Goal: Task Accomplishment & Management: Manage account settings

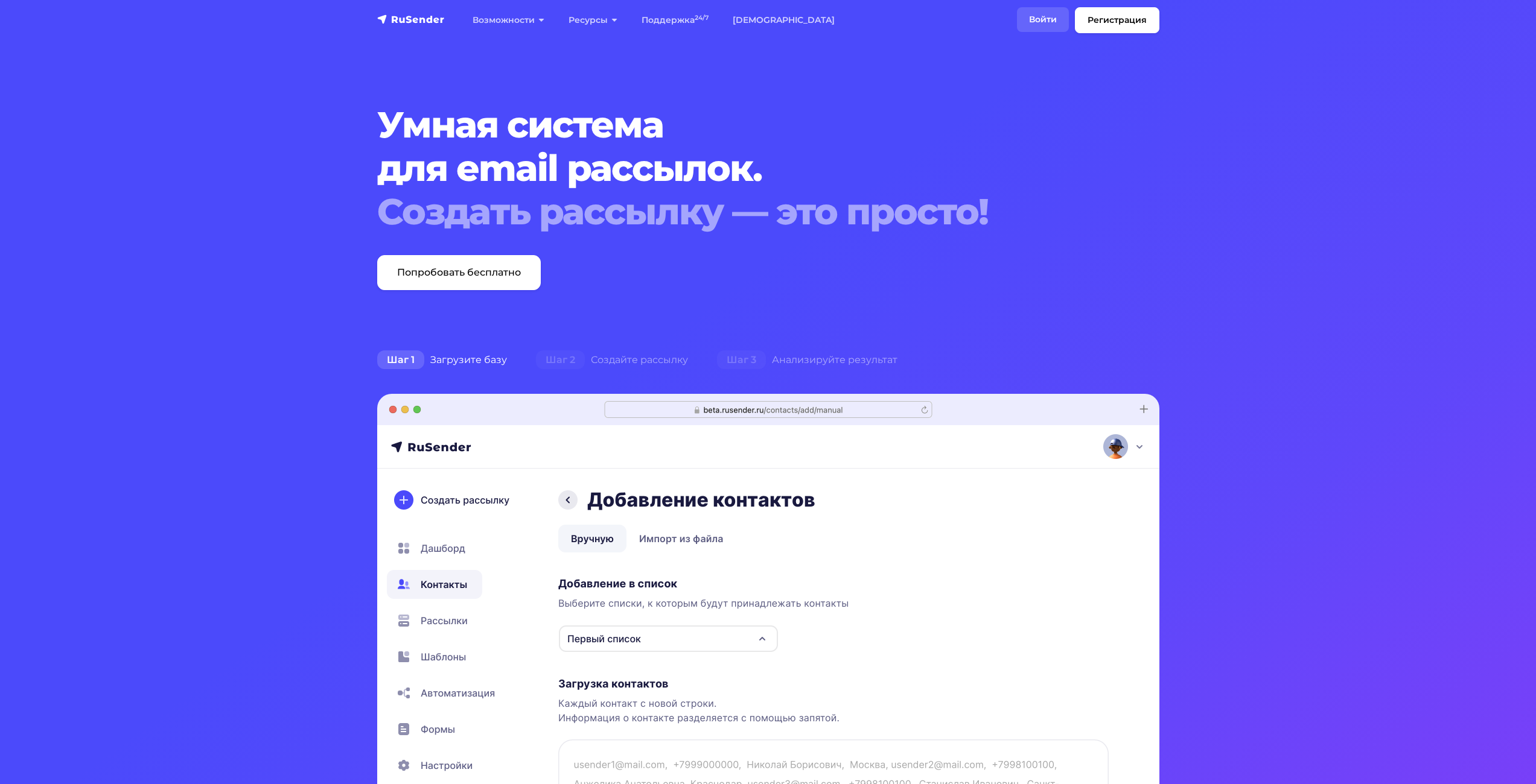
click at [1022, 15] on link "Войти" at bounding box center [1042, 19] width 52 height 25
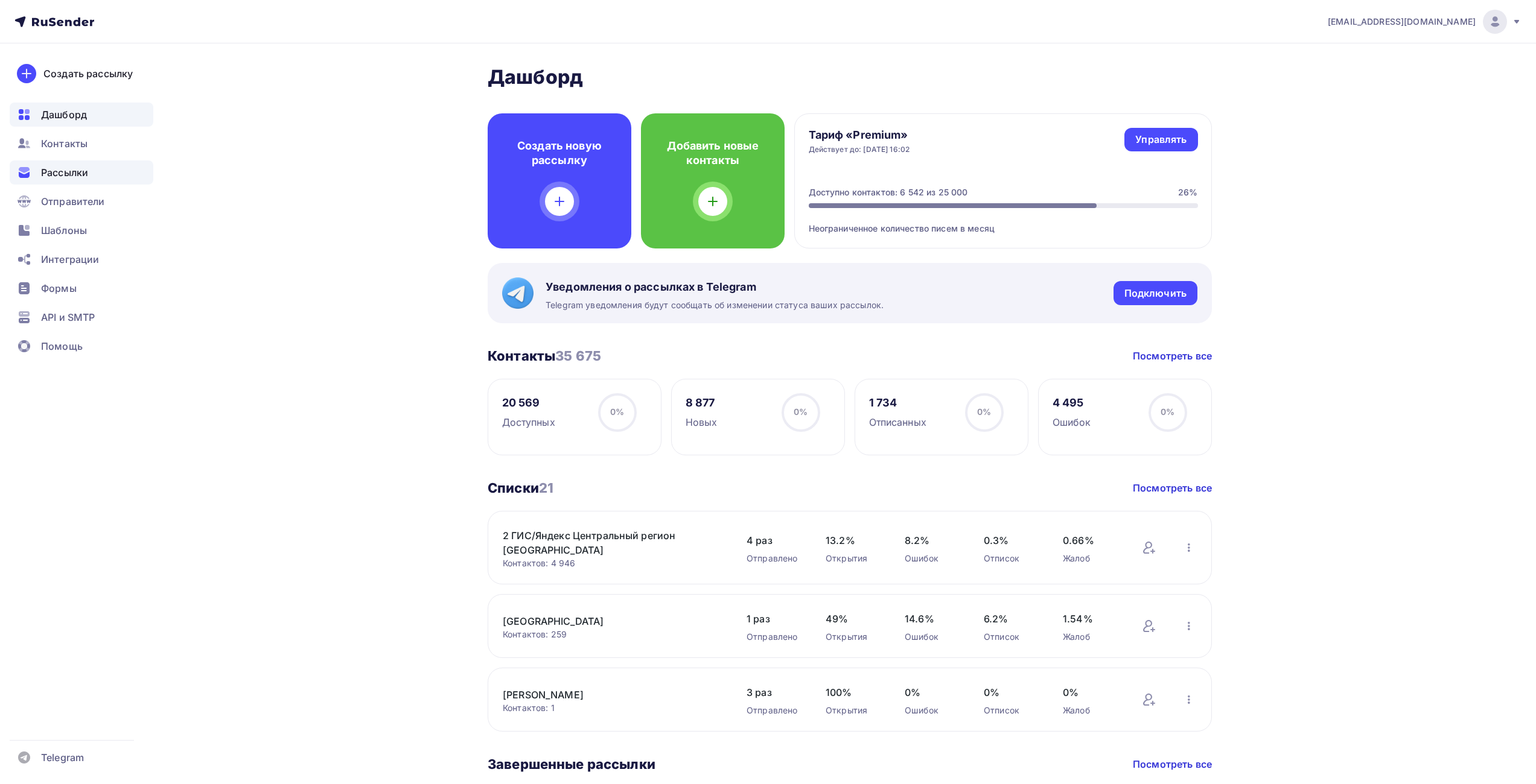
click at [89, 172] on span "Рассылки" at bounding box center [64, 172] width 47 height 15
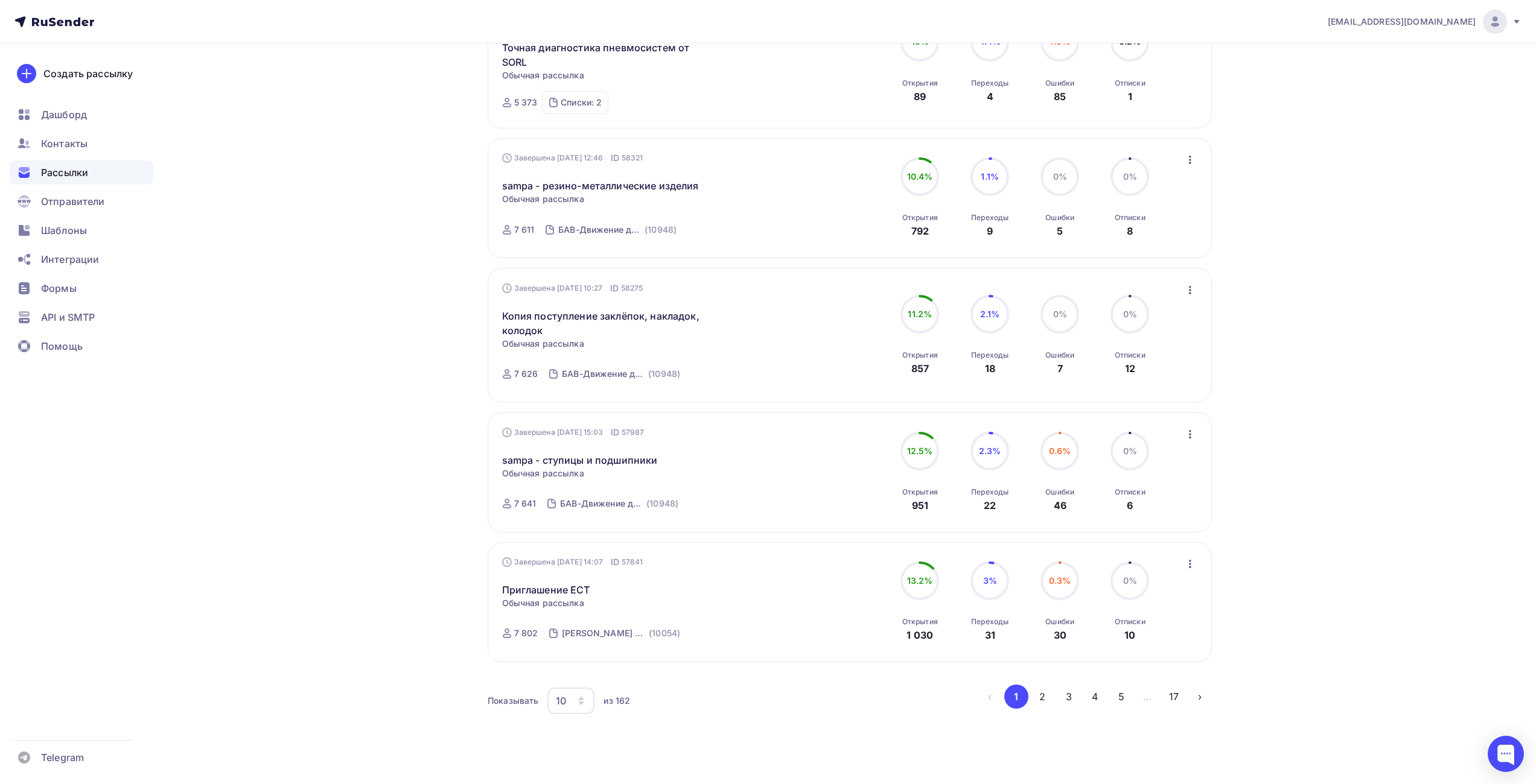
scroll to position [956, 0]
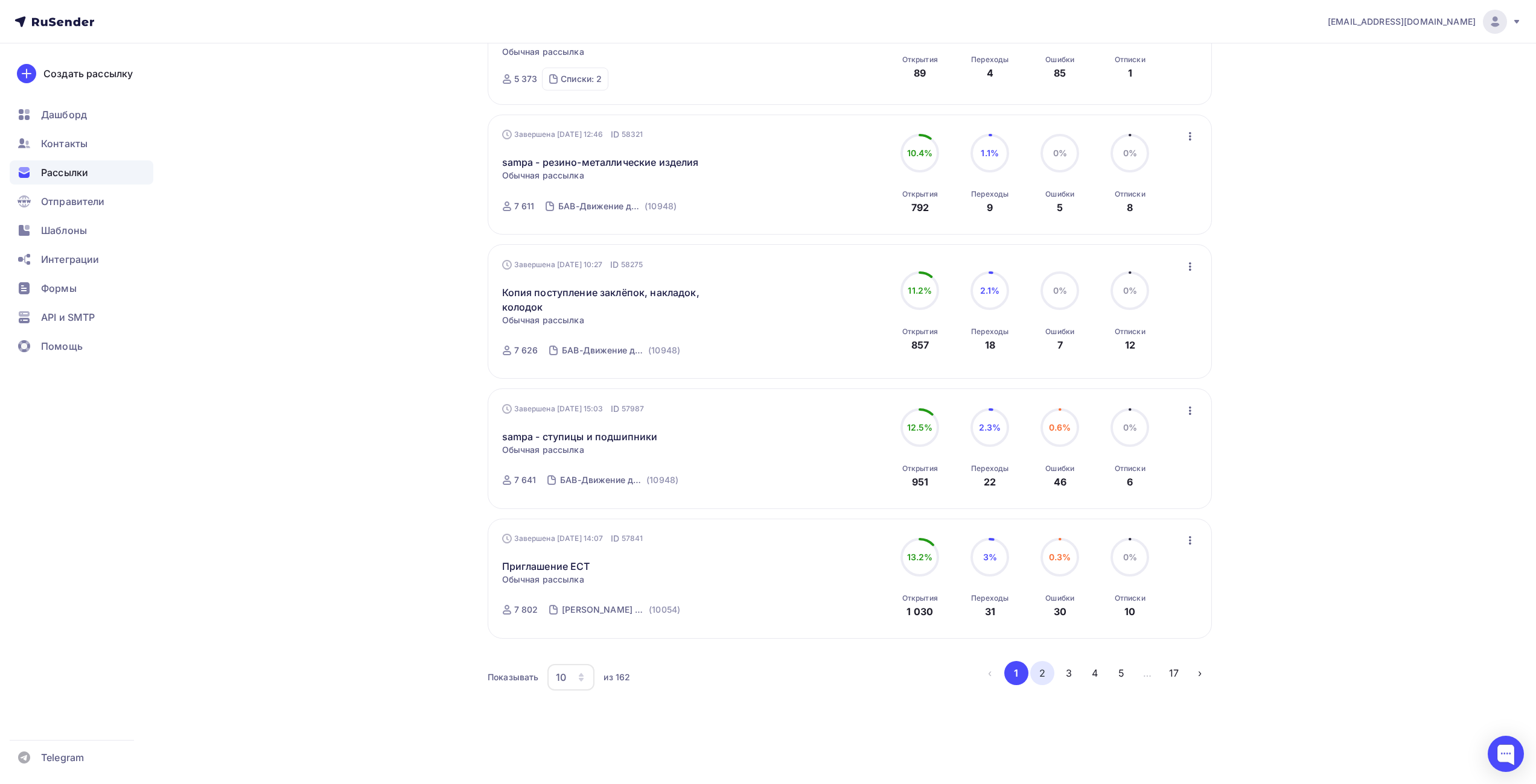
click at [1034, 674] on button "2" at bounding box center [1042, 673] width 24 height 24
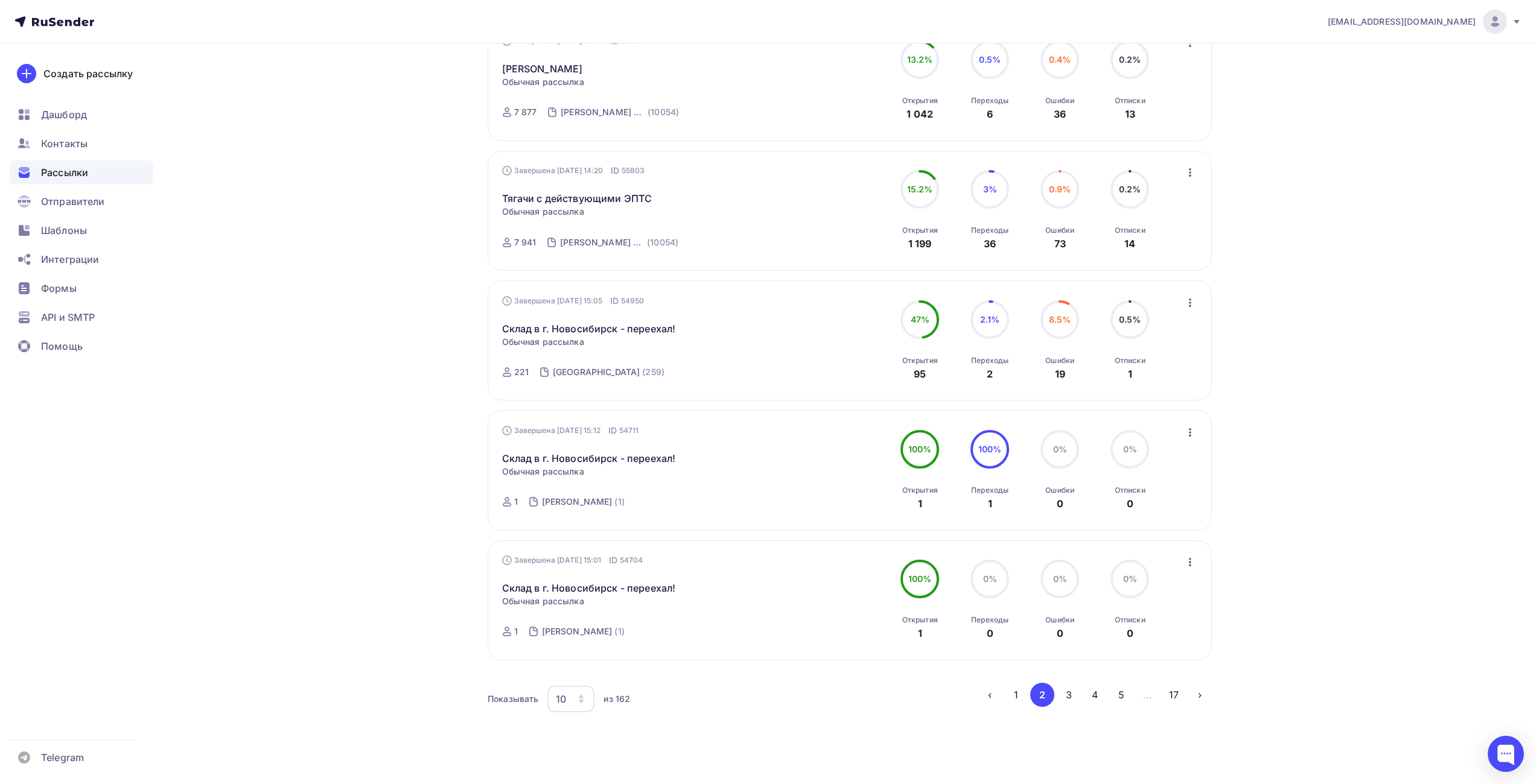
scroll to position [895, 0]
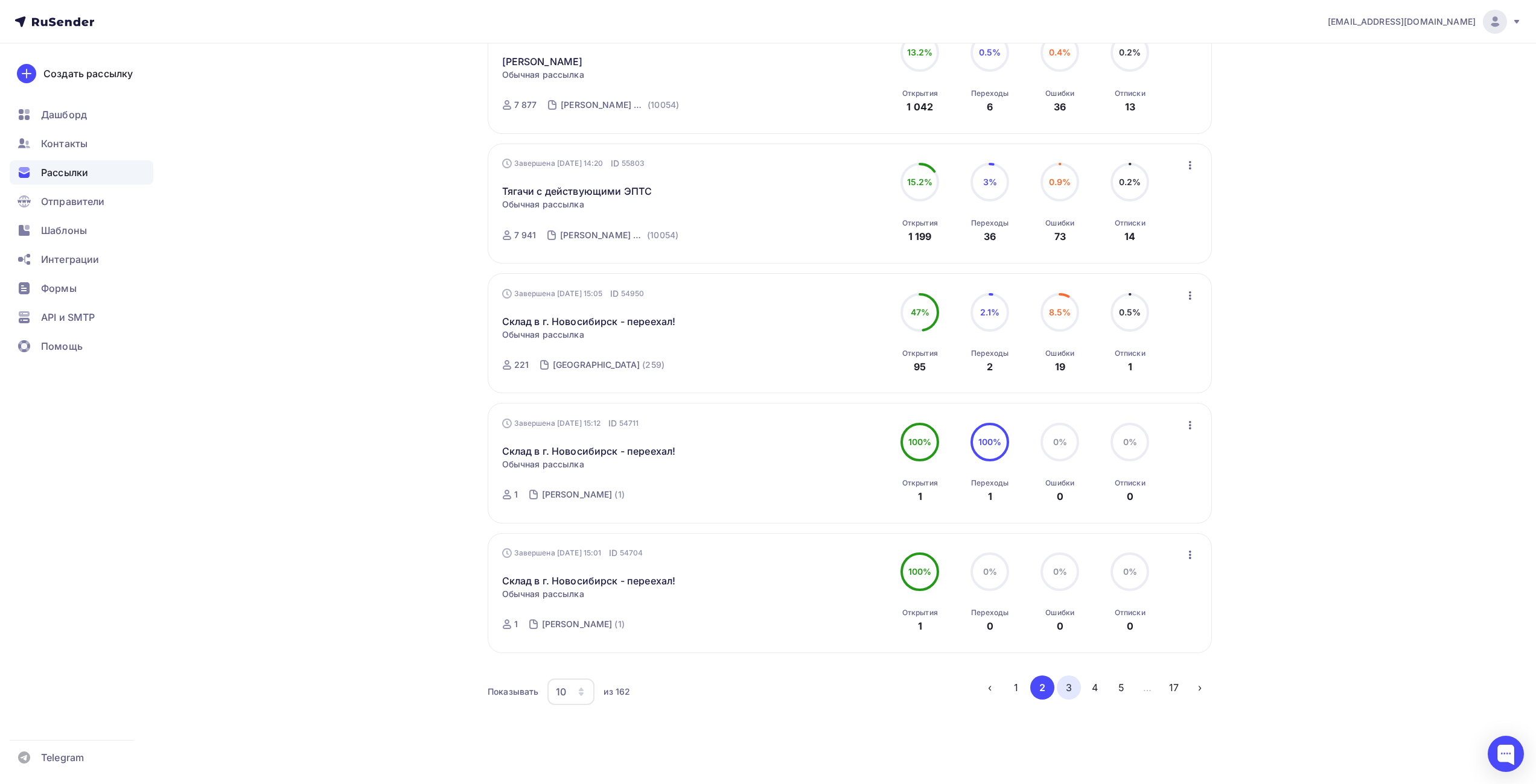
click at [1078, 678] on button "3" at bounding box center [1068, 688] width 24 height 24
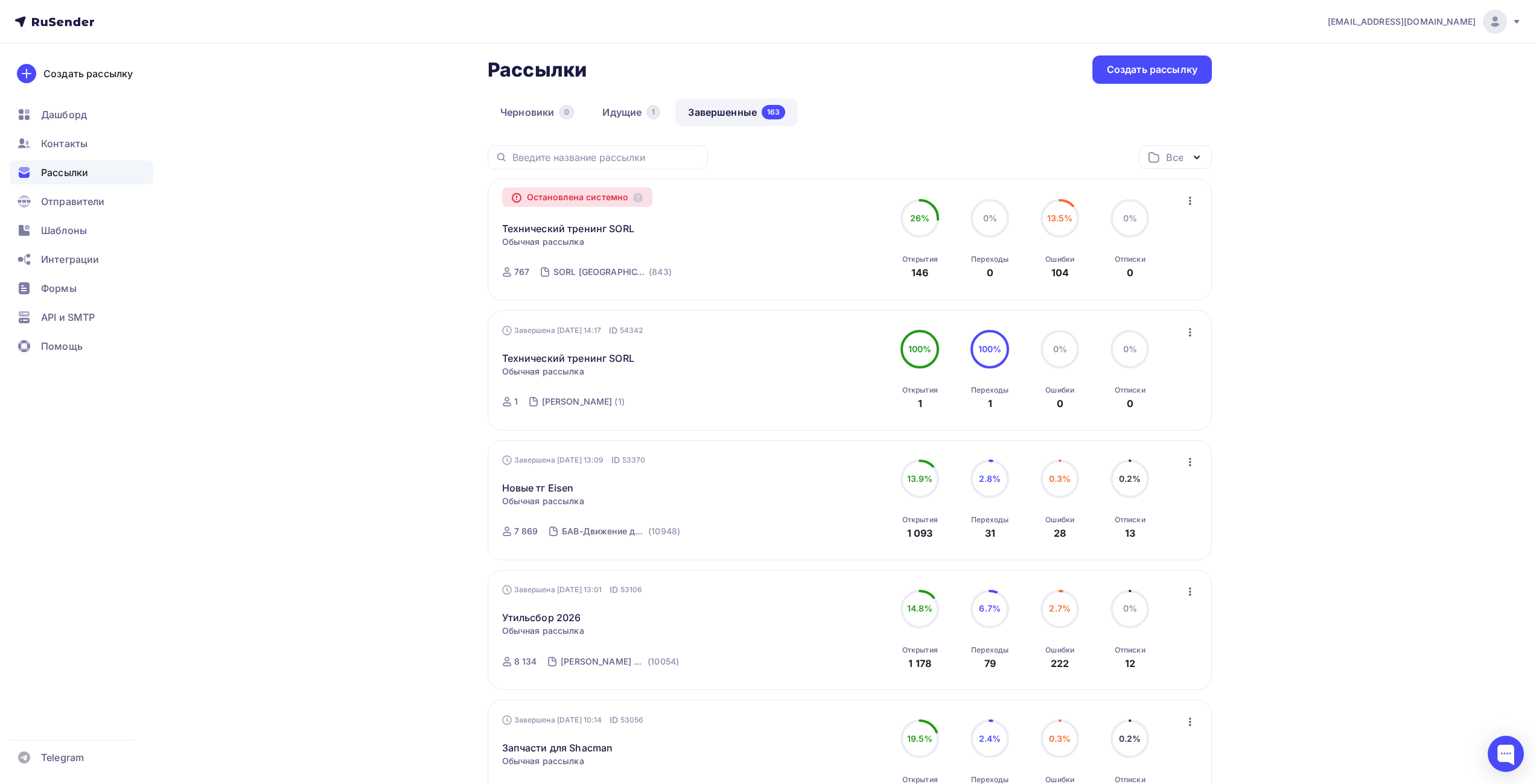
scroll to position [60, 0]
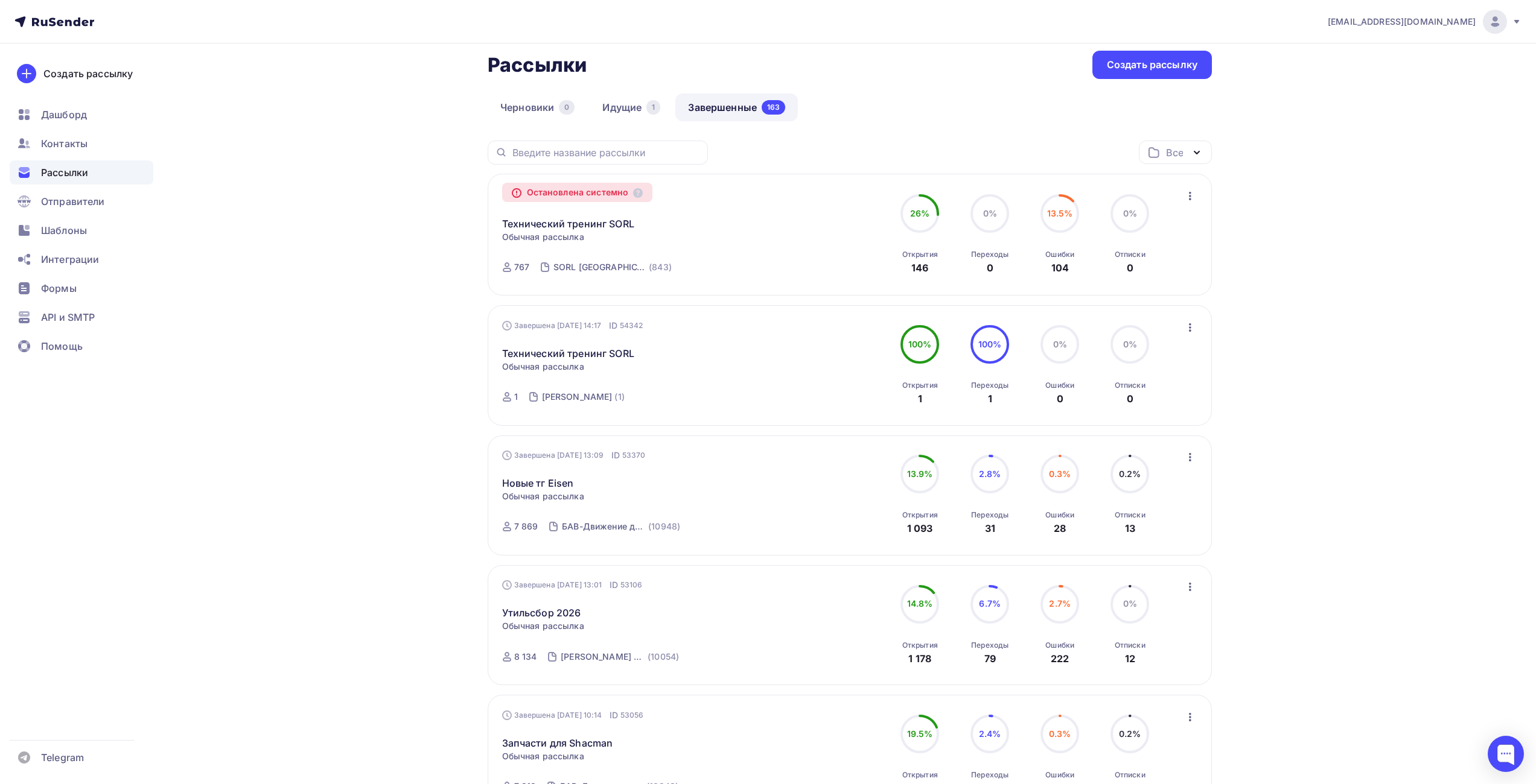
drag, startPoint x: 291, startPoint y: 70, endPoint x: 284, endPoint y: 76, distance: 9.2
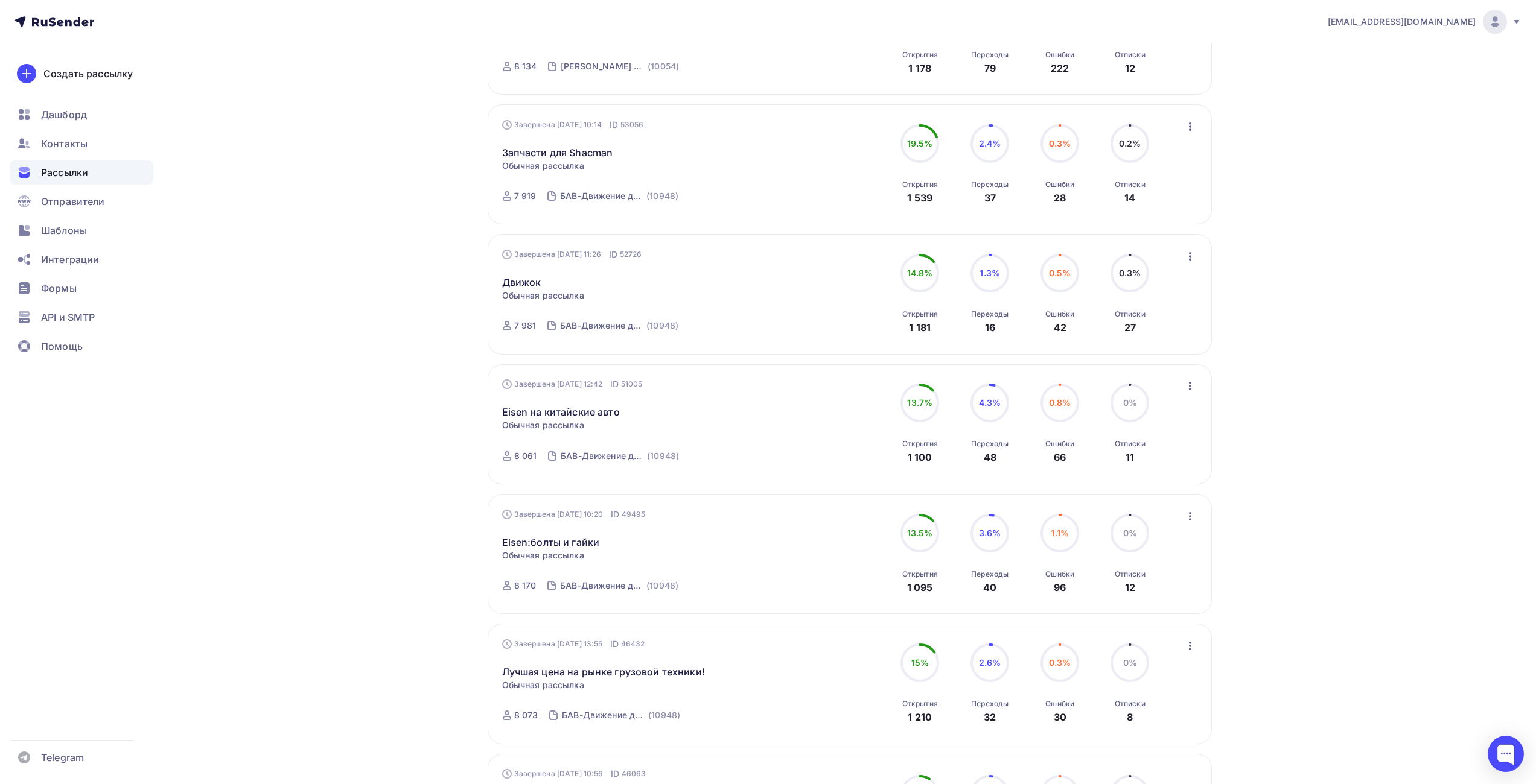
scroll to position [919, 0]
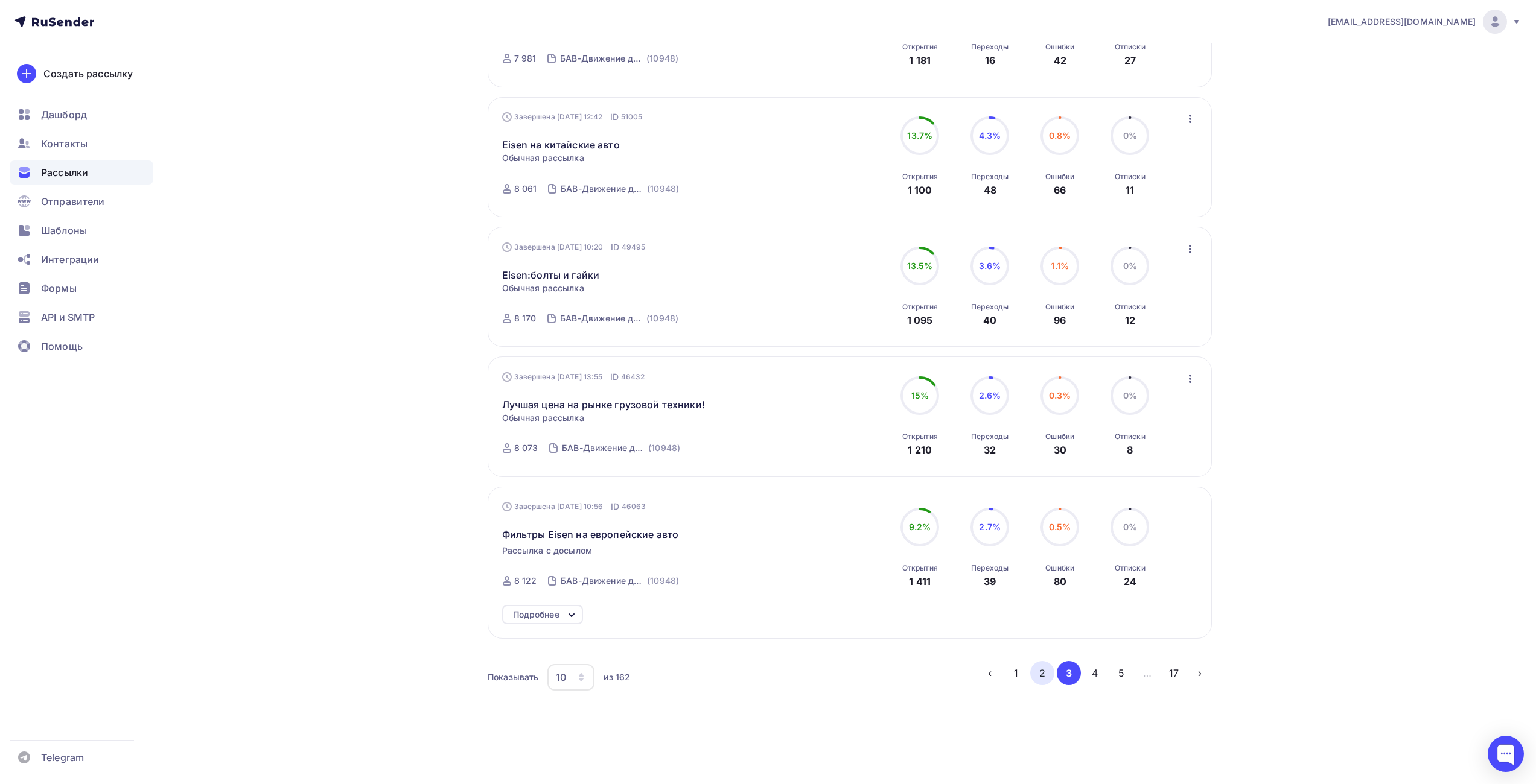
click at [1039, 676] on button "2" at bounding box center [1042, 673] width 24 height 24
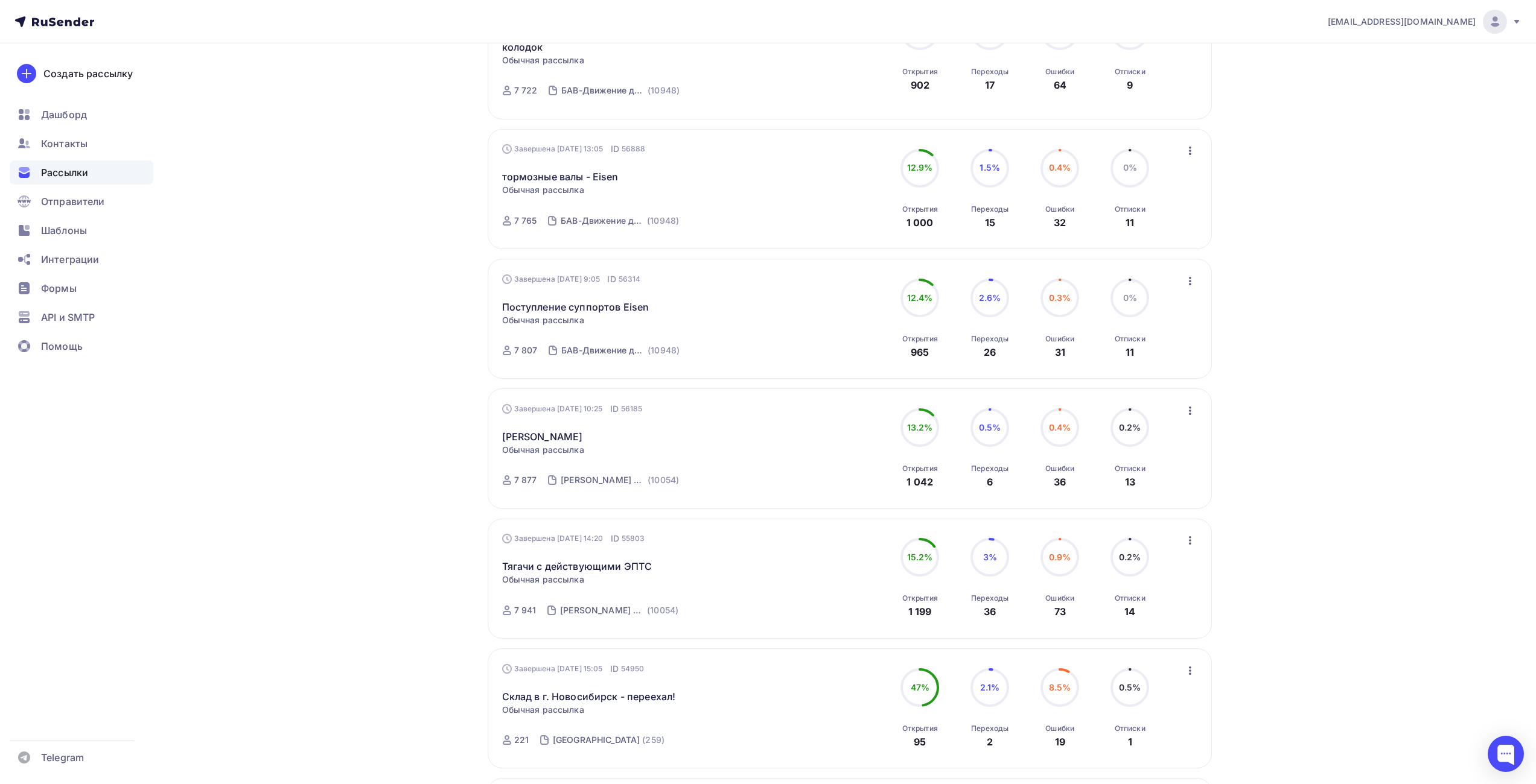
scroll to position [895, 0]
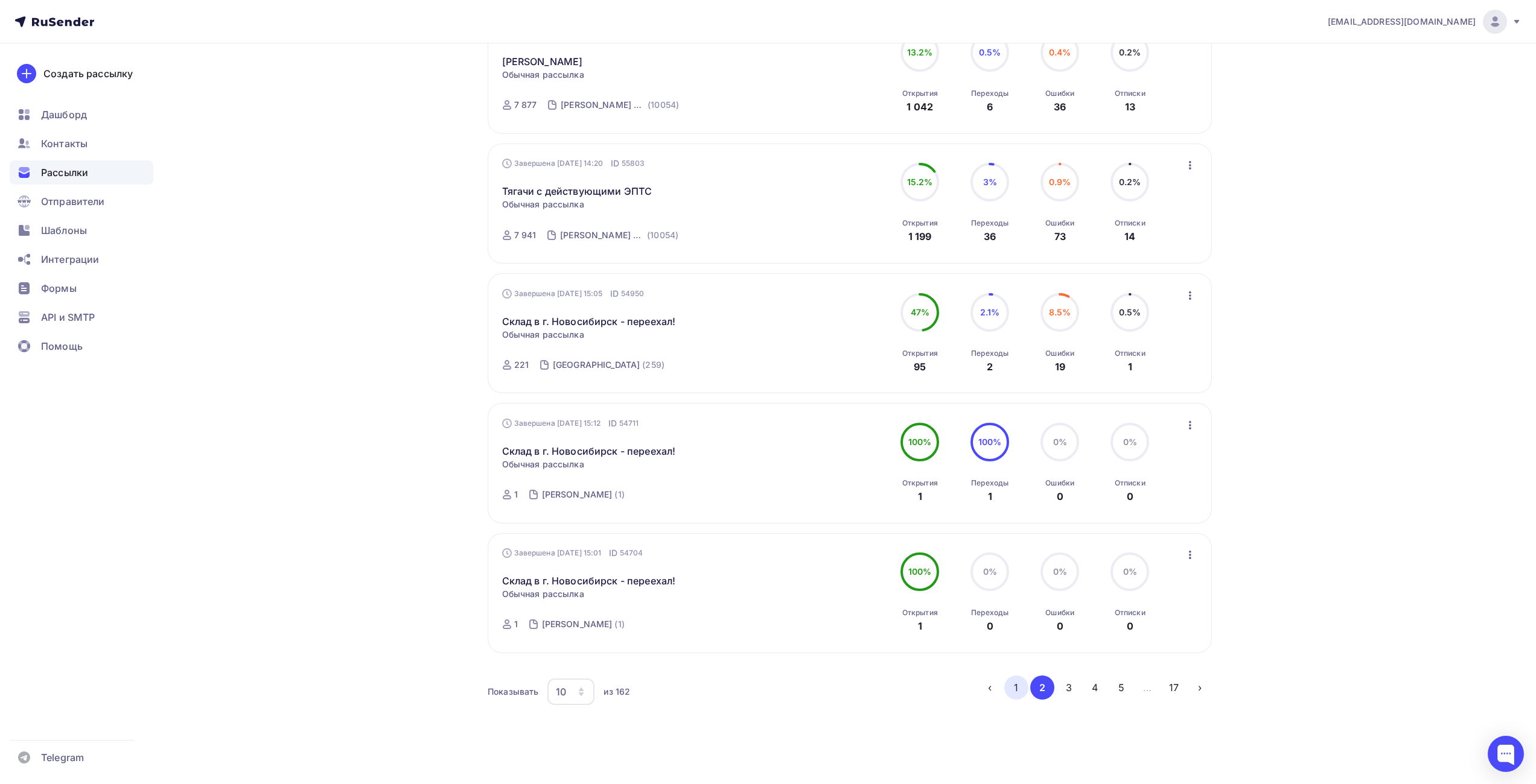
click at [1017, 676] on button "1" at bounding box center [1017, 688] width 24 height 24
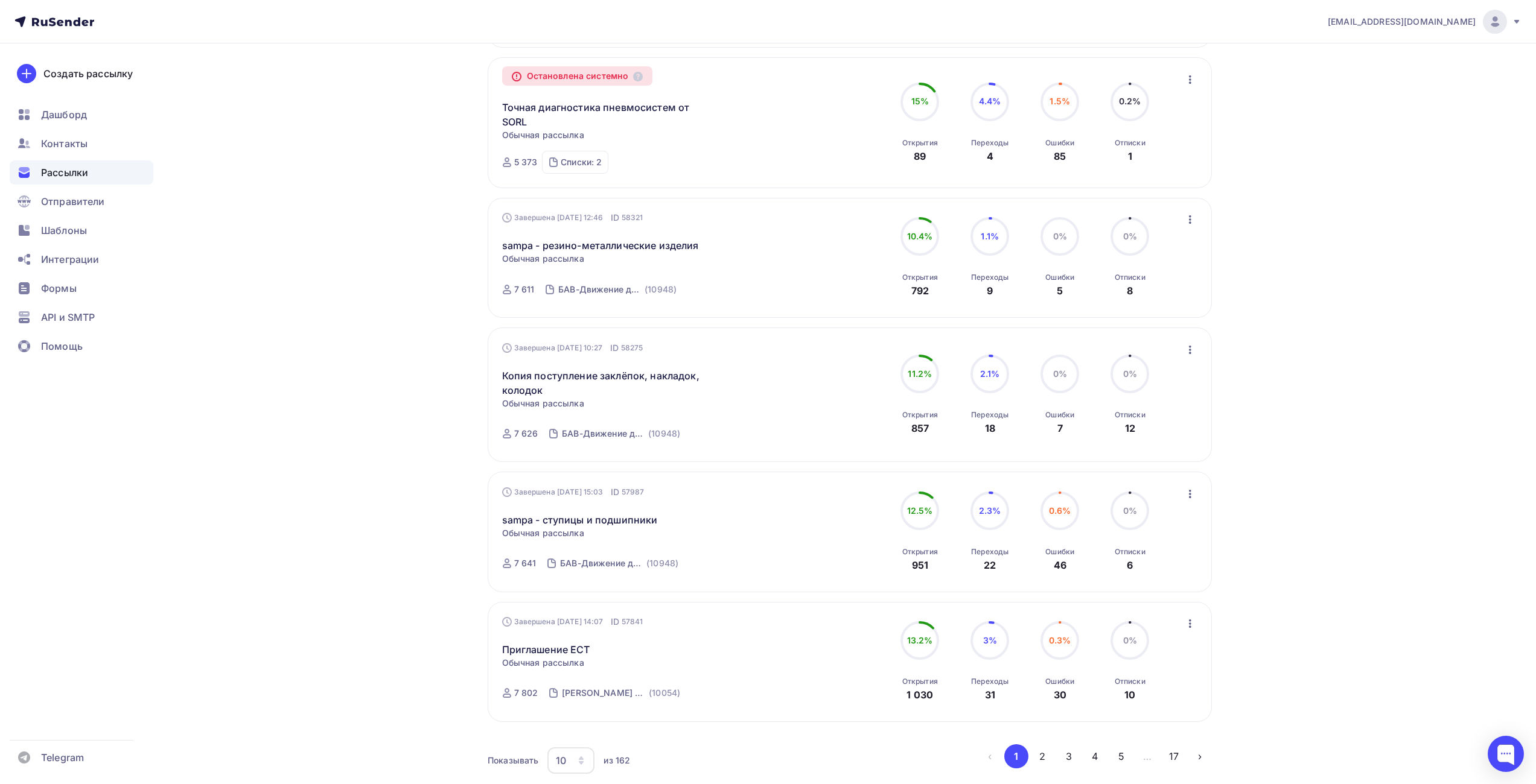
scroll to position [956, 0]
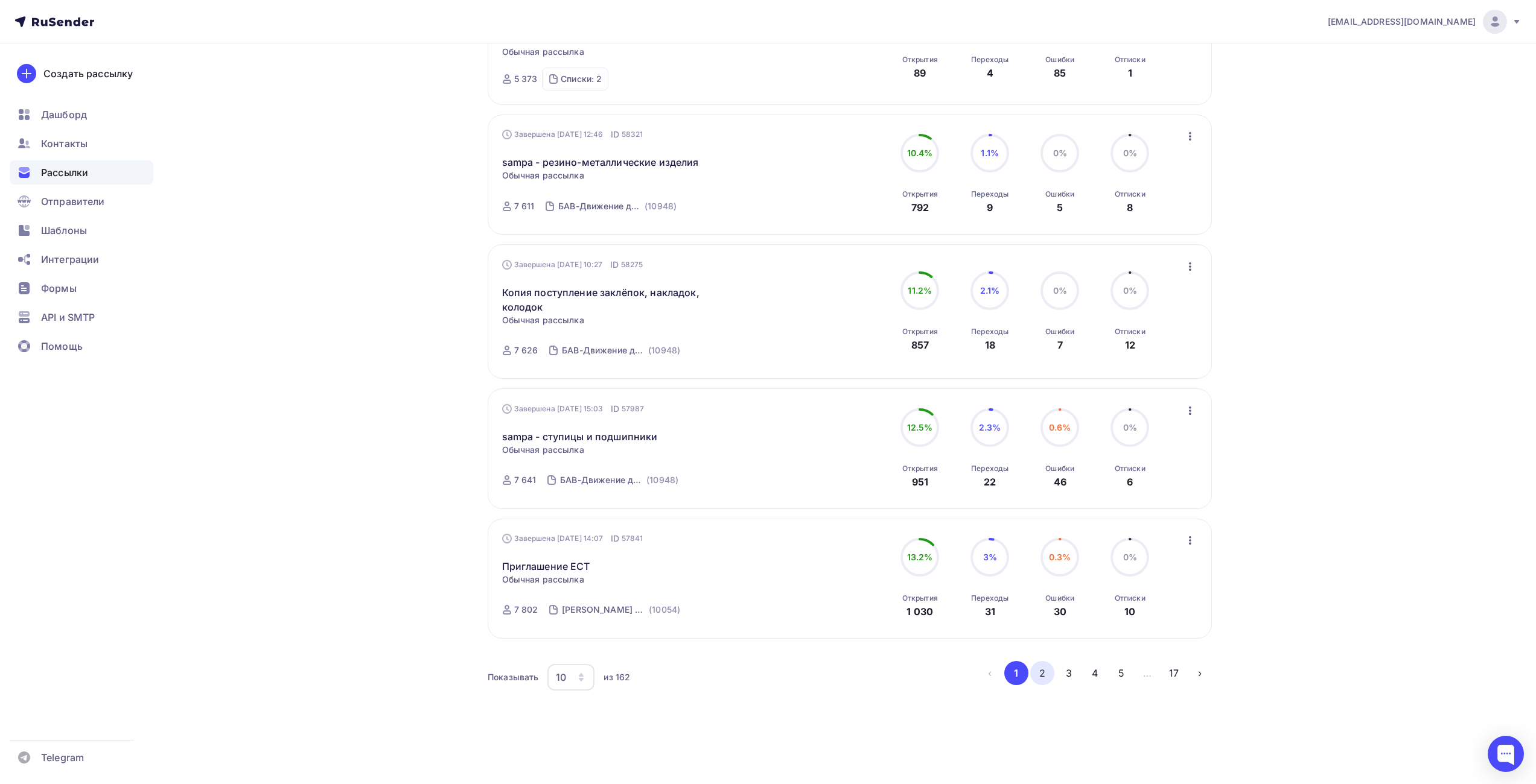
click at [1046, 680] on button "2" at bounding box center [1042, 673] width 24 height 24
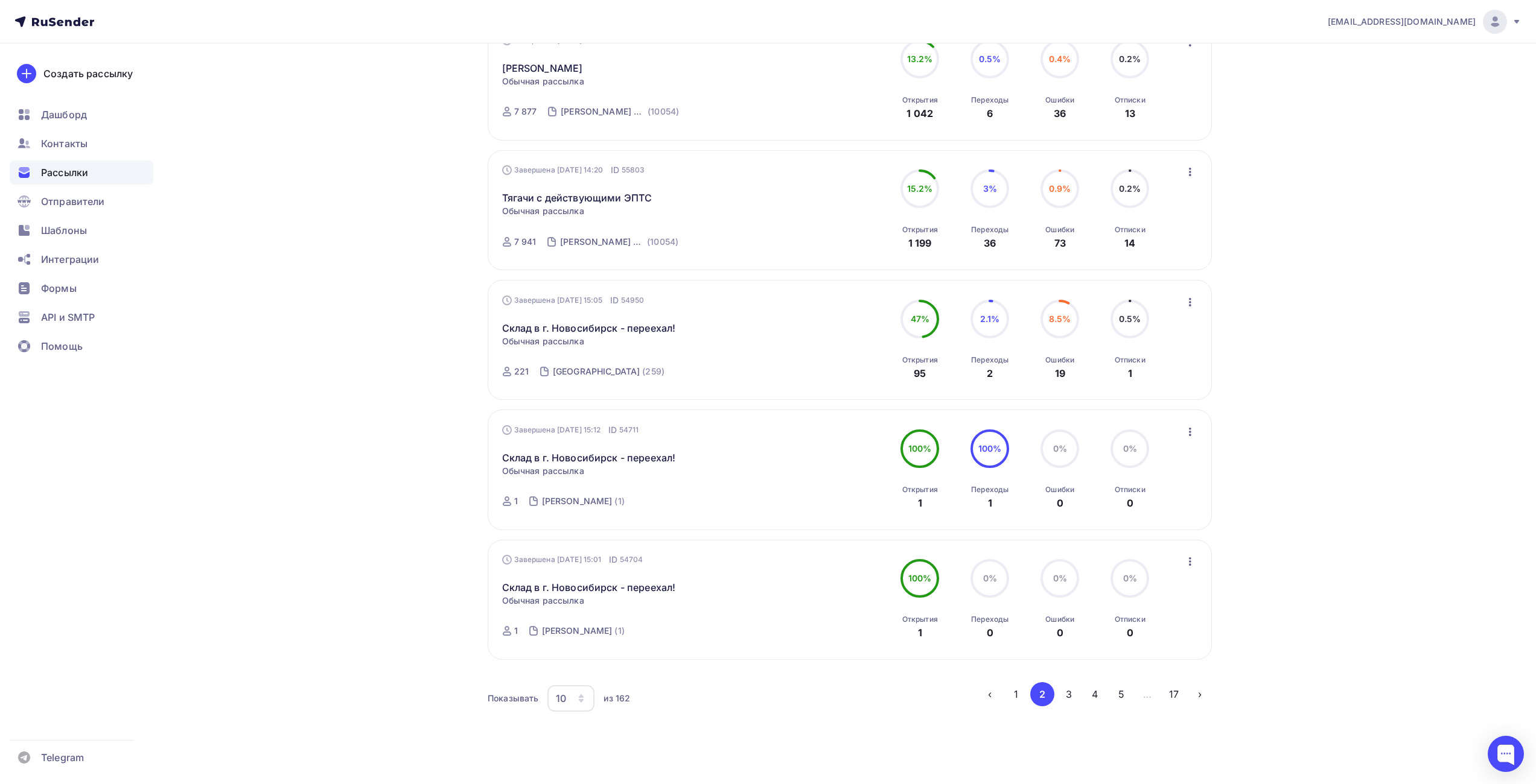
scroll to position [895, 0]
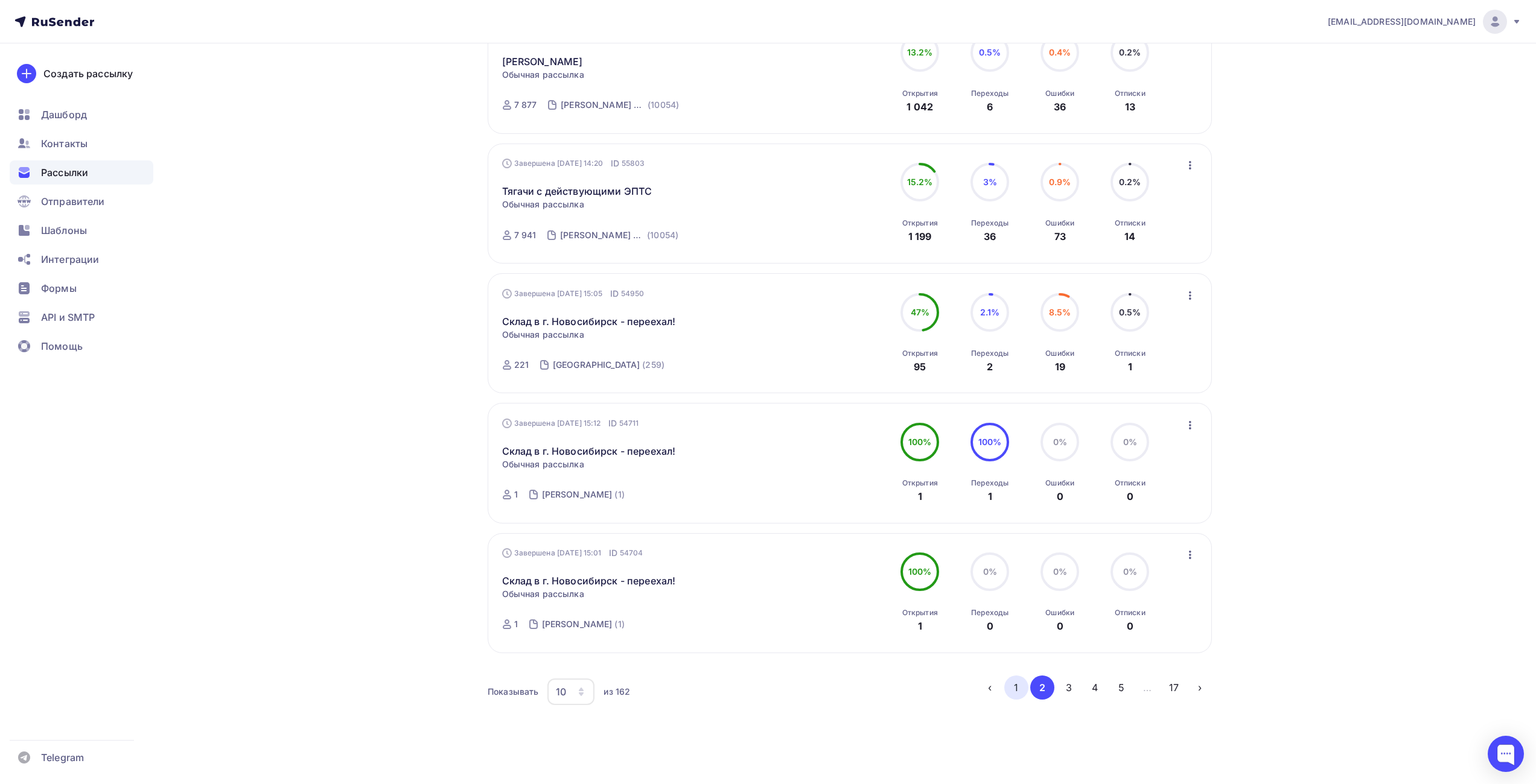
click at [1014, 676] on button "1" at bounding box center [1017, 688] width 24 height 24
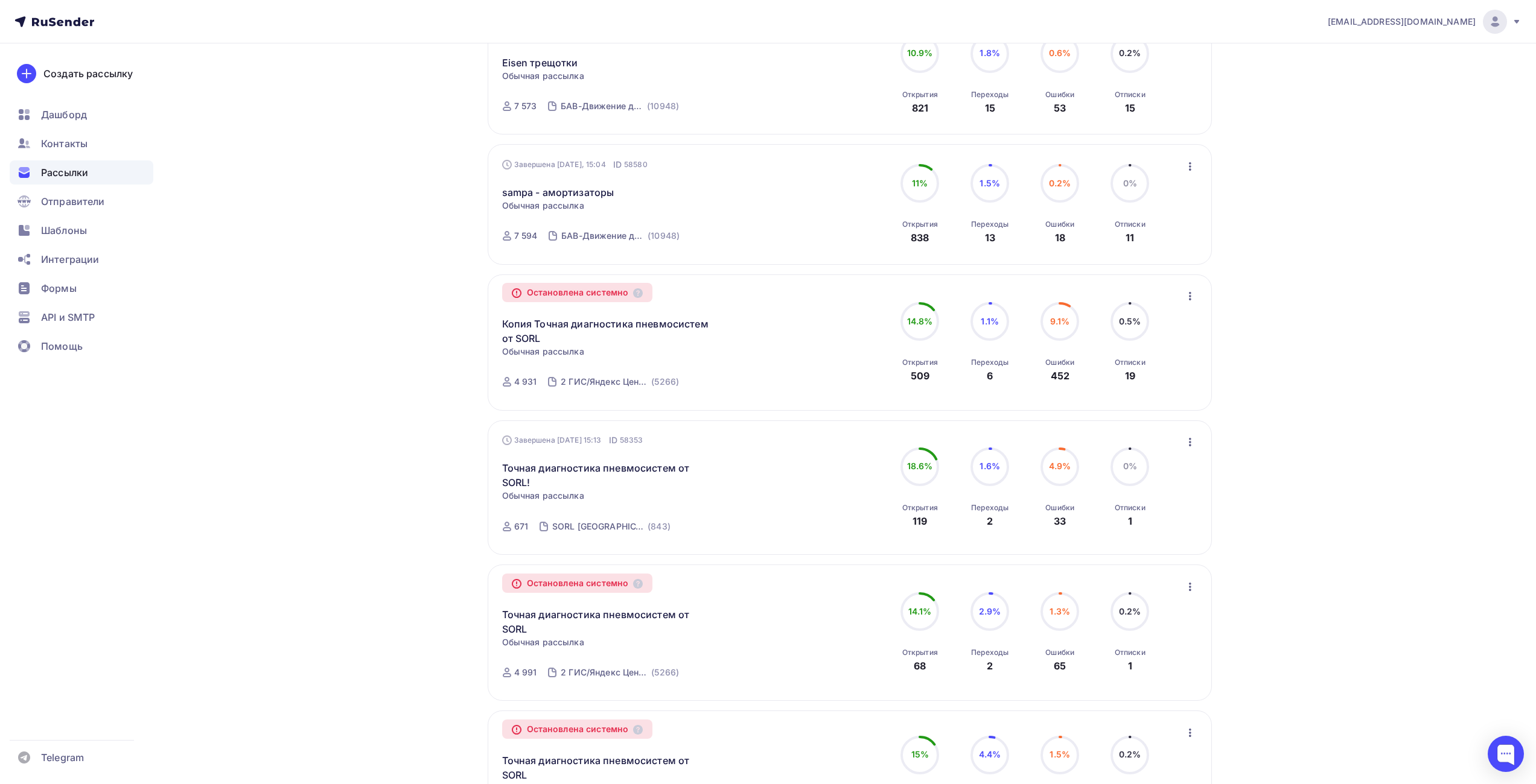
scroll to position [0, 0]
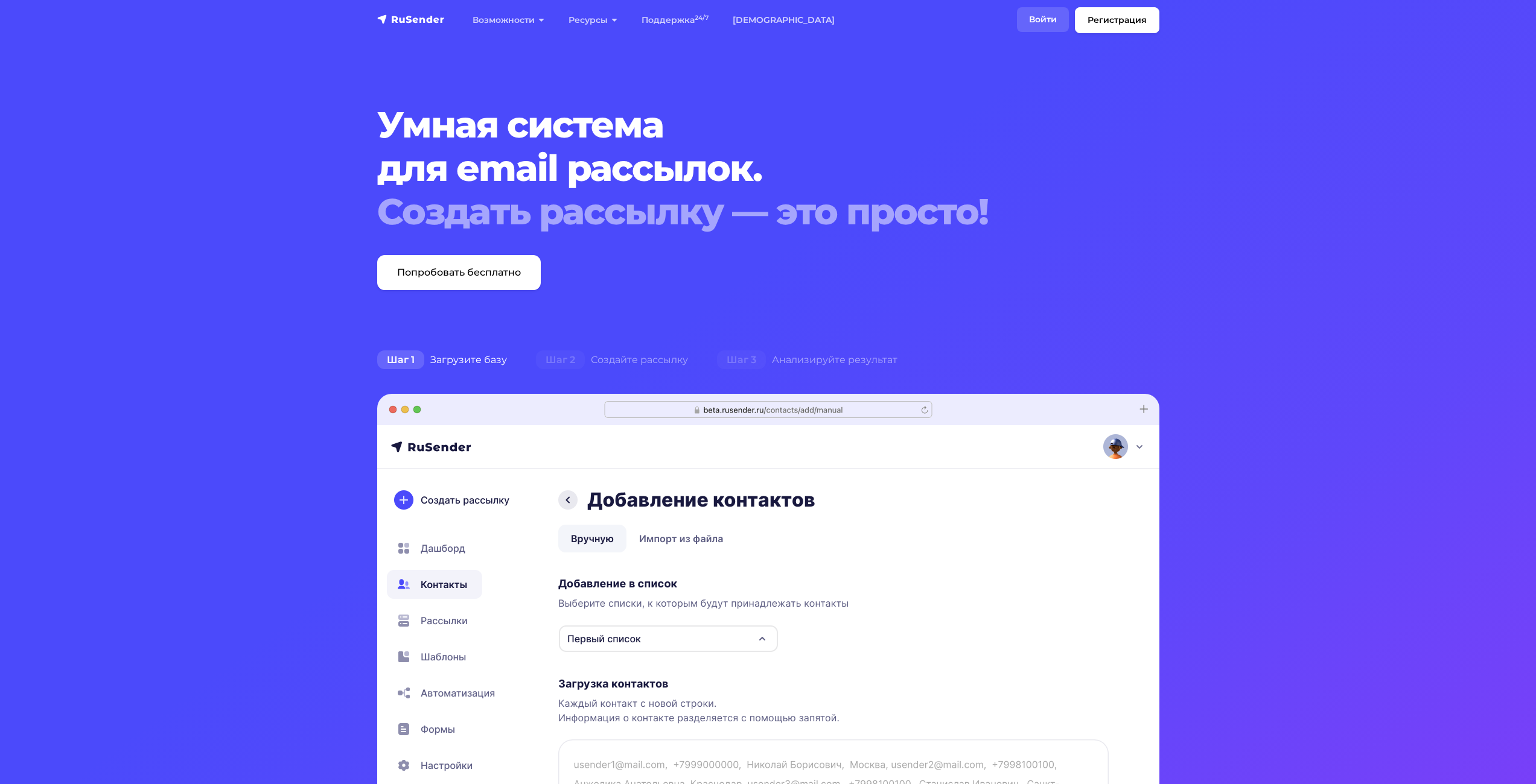
click at [1061, 23] on link "Войти" at bounding box center [1042, 19] width 52 height 25
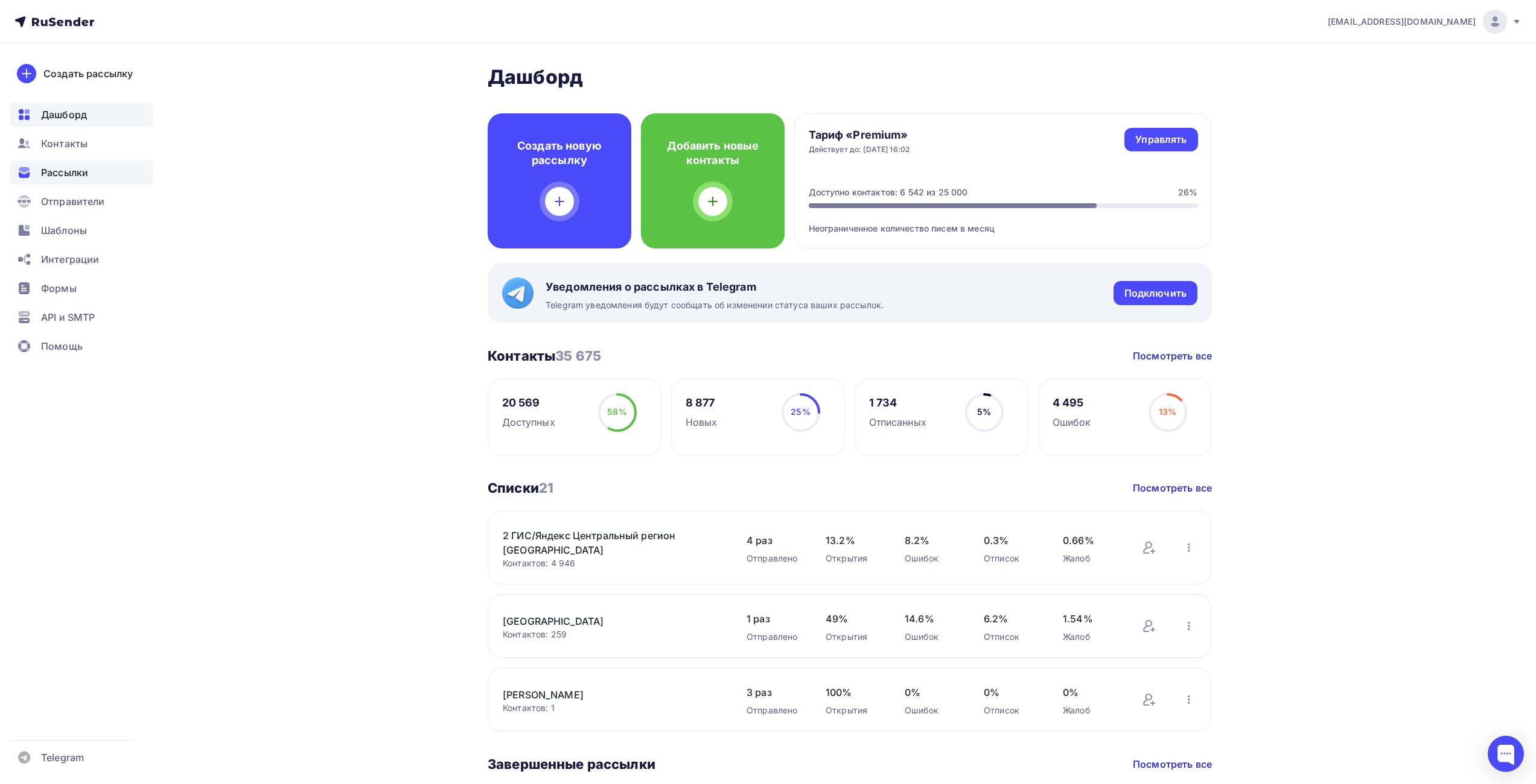
click at [86, 172] on span "Рассылки" at bounding box center [64, 172] width 47 height 15
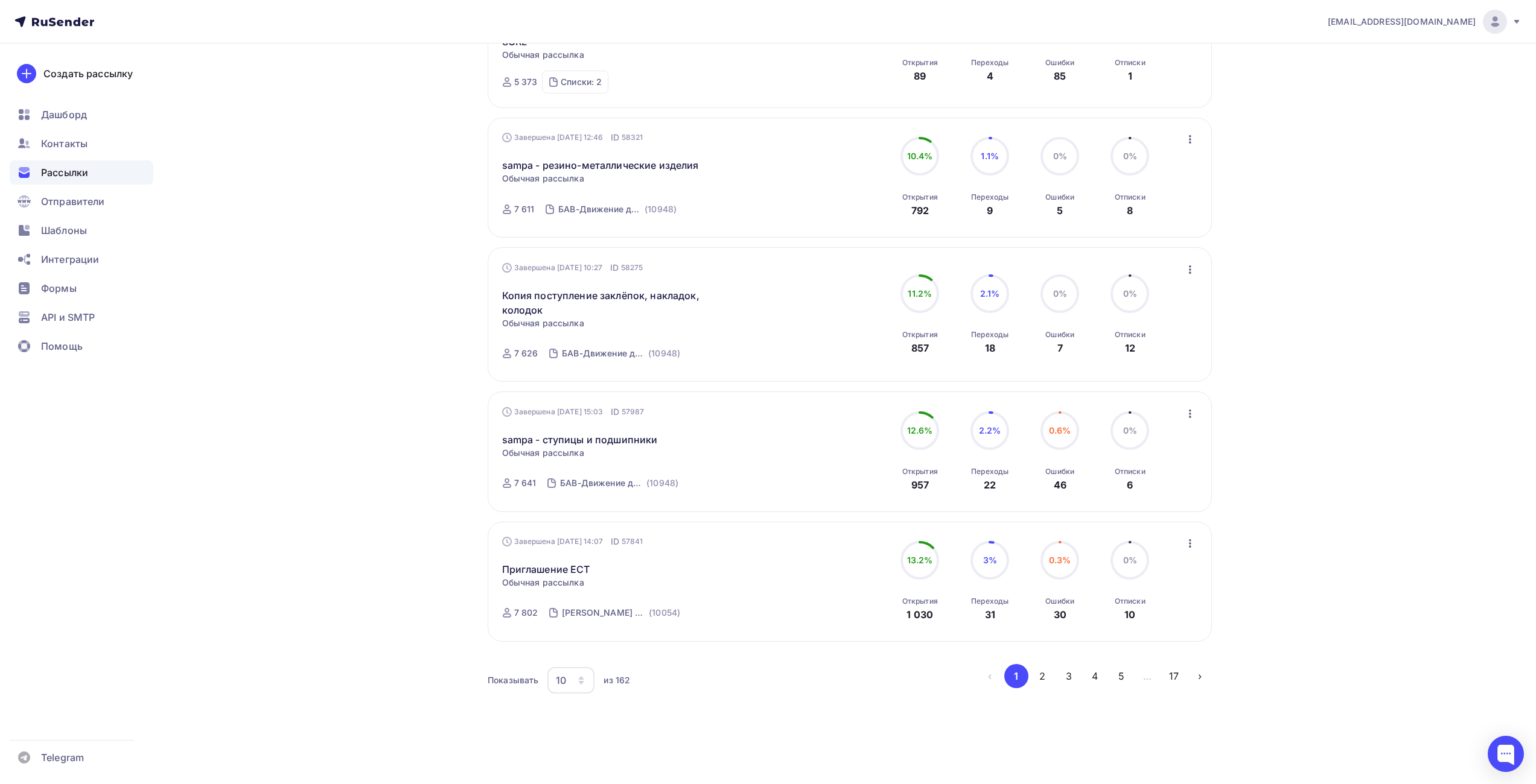
scroll to position [956, 0]
click at [1044, 682] on button "2" at bounding box center [1042, 673] width 24 height 24
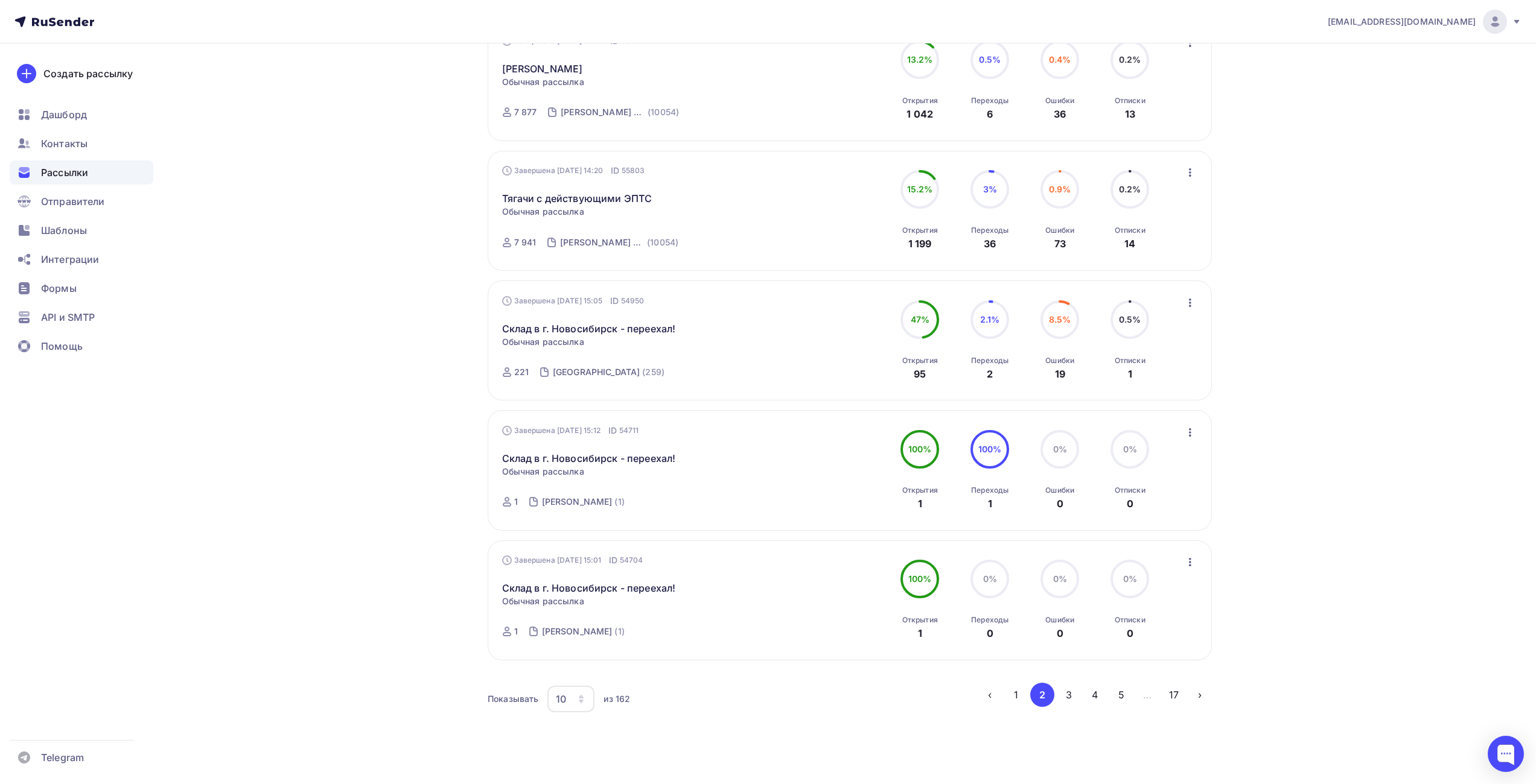
scroll to position [895, 0]
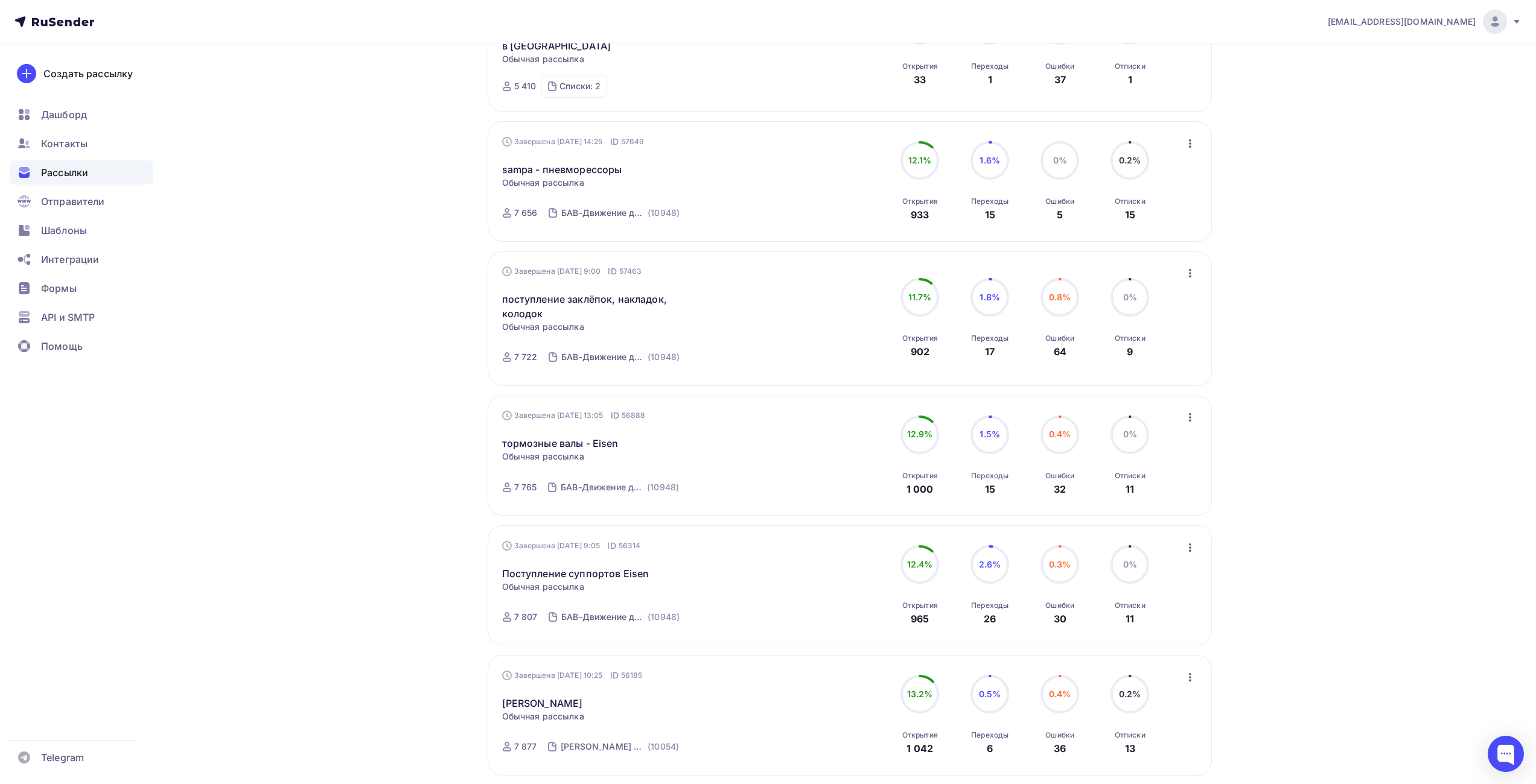
scroll to position [232, 0]
